Goal: Navigation & Orientation: Find specific page/section

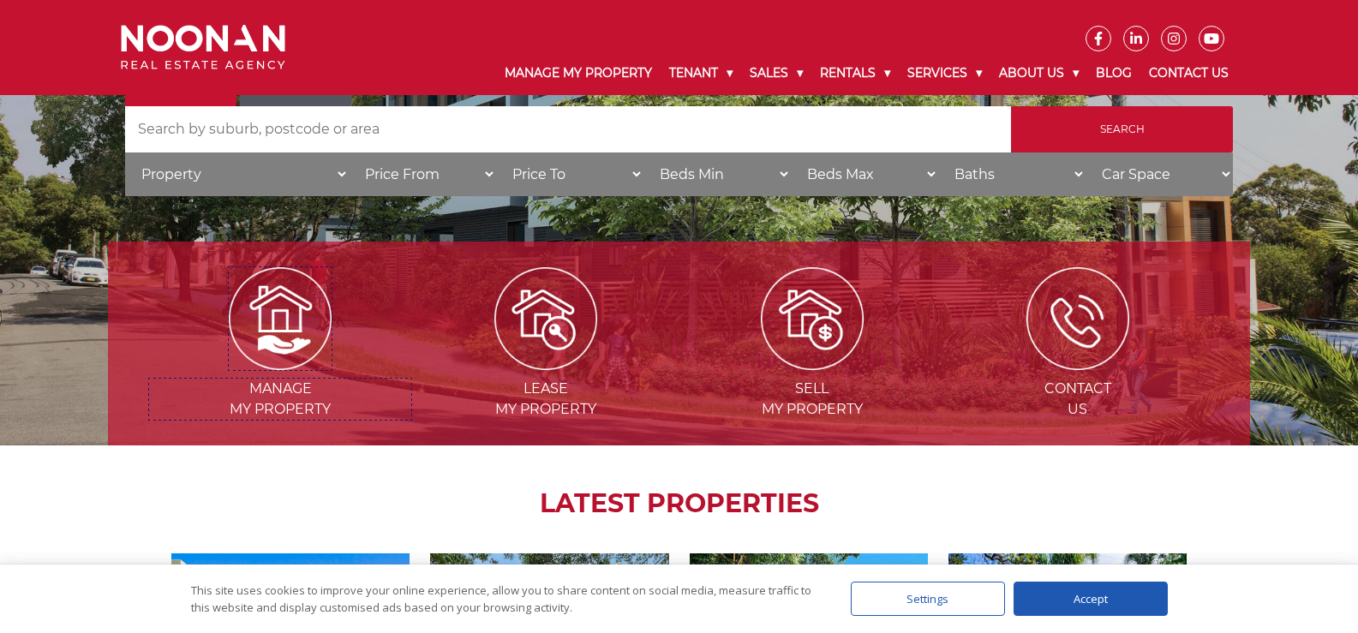
scroll to position [257, 0]
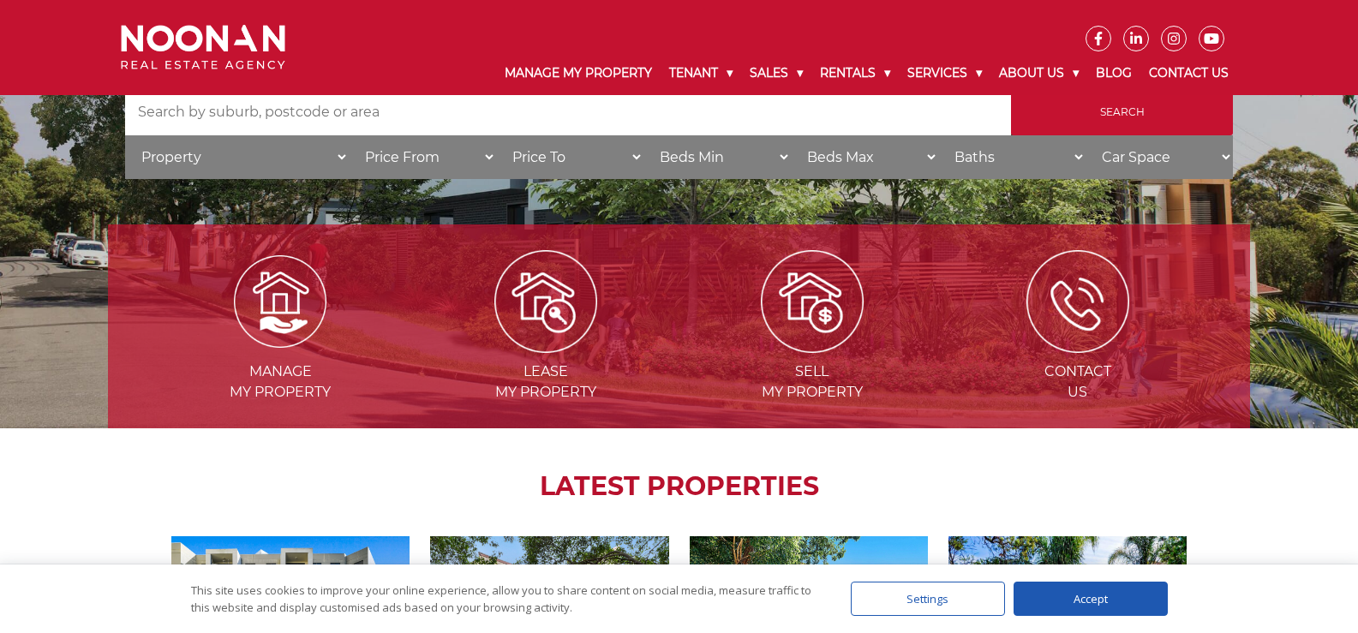
click at [285, 310] on img at bounding box center [280, 301] width 93 height 93
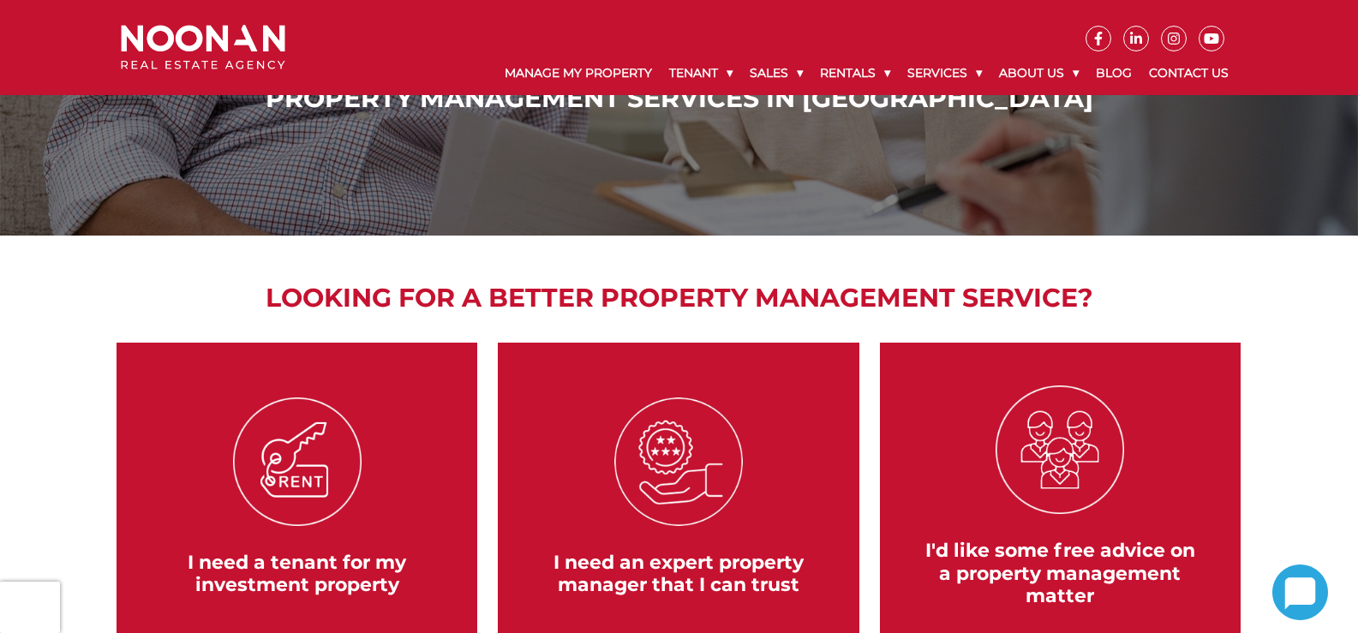
scroll to position [257, 0]
